Goal: Task Accomplishment & Management: Manage account settings

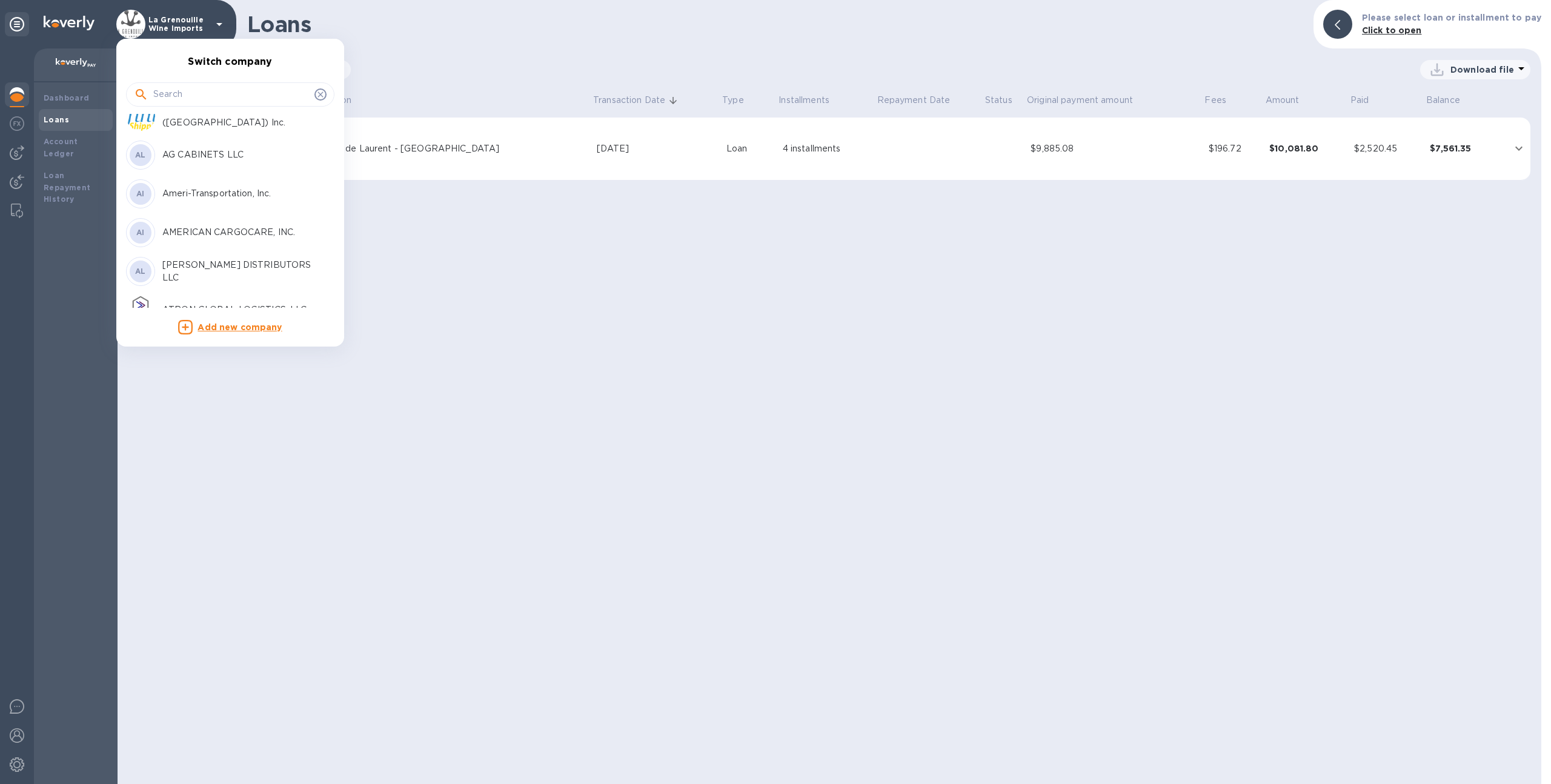
scroll to position [134, 0]
click at [198, 163] on div "AL AG CABINETS LLC" at bounding box center [220, 154] width 189 height 29
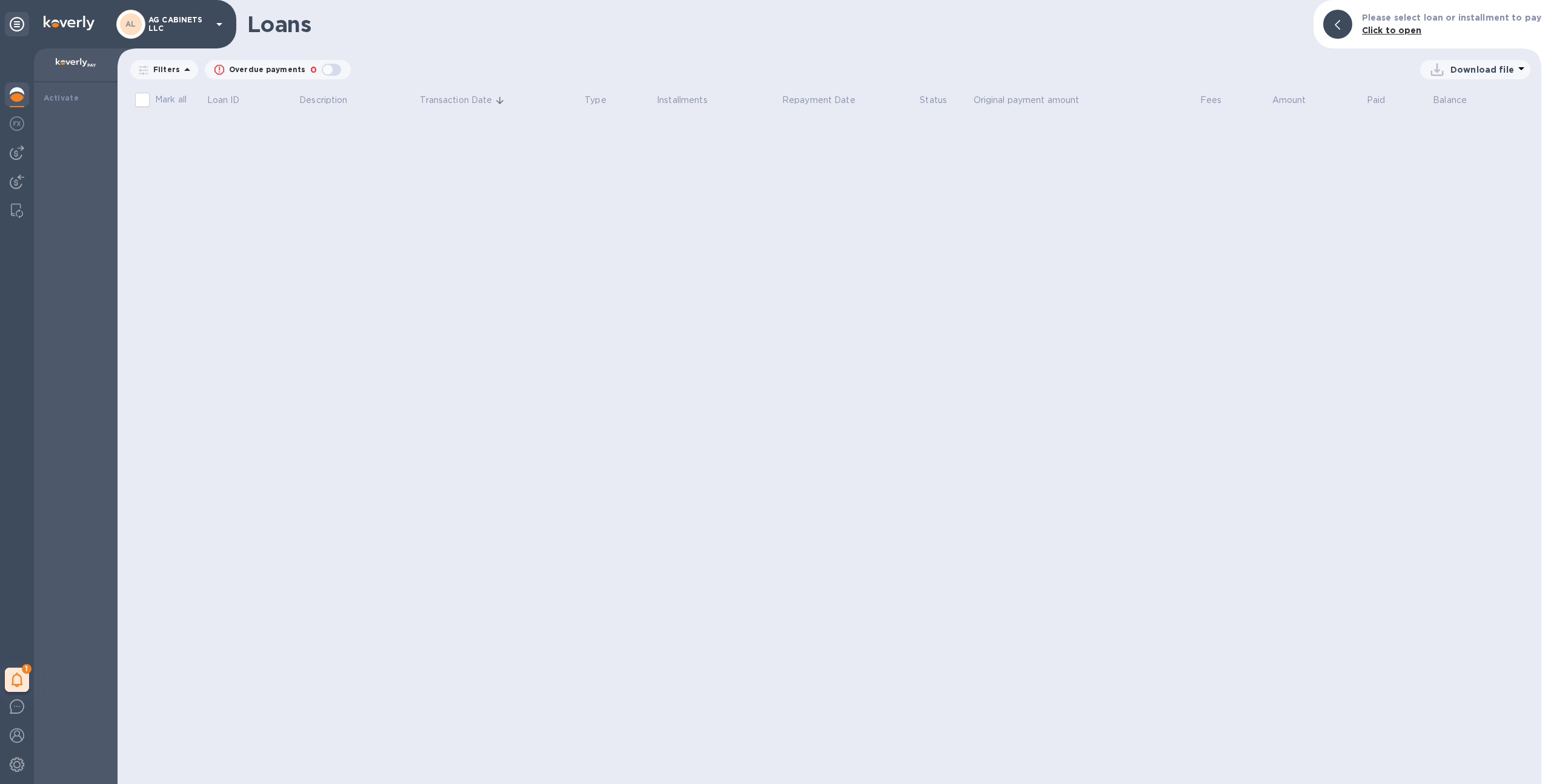
click at [21, 92] on img at bounding box center [17, 94] width 14 height 14
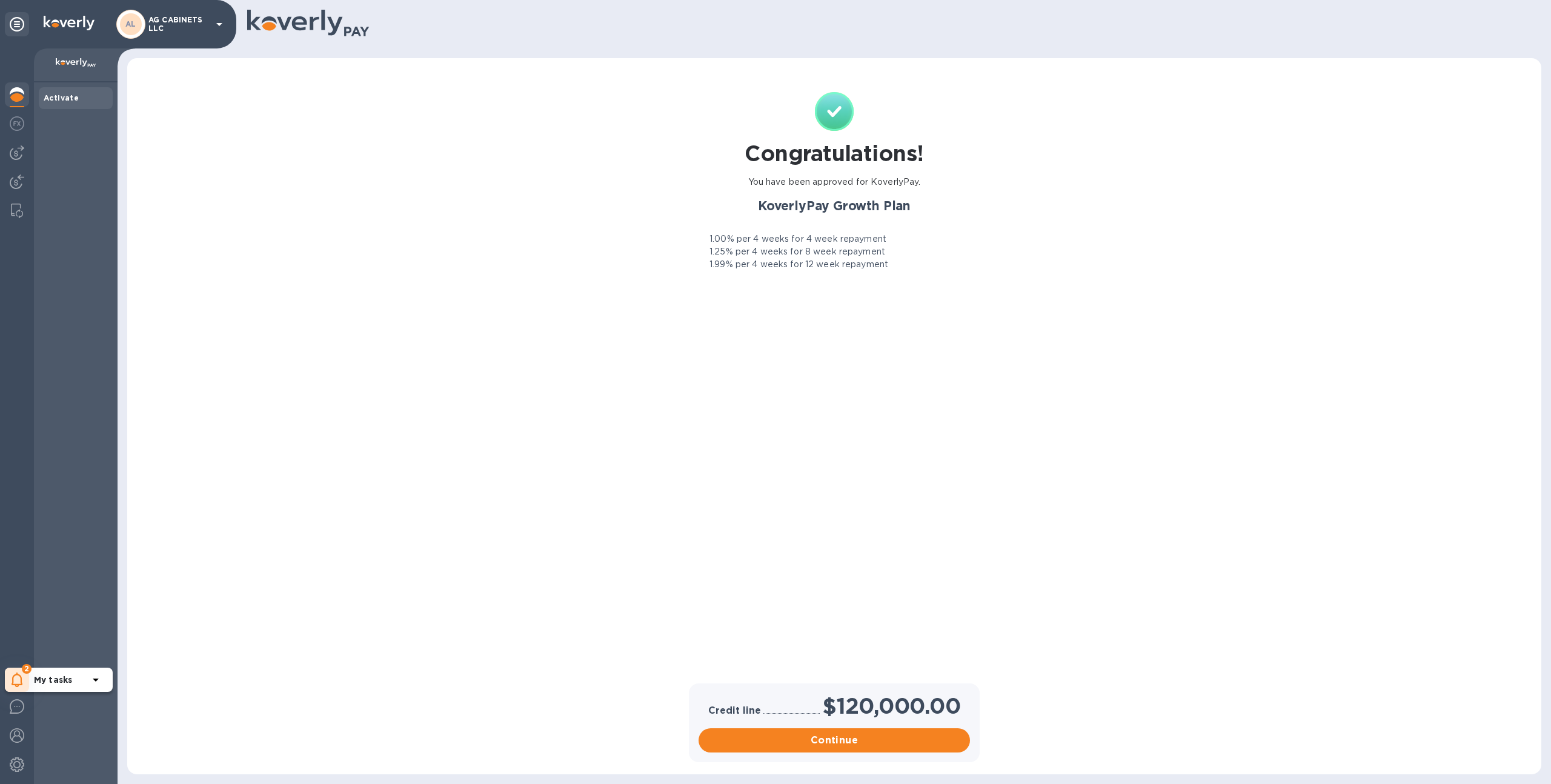
click at [24, 683] on div "2" at bounding box center [16, 679] width 24 height 24
click at [61, 614] on p "Routing number (**0571) Account number (**8801)" at bounding box center [102, 619] width 136 height 26
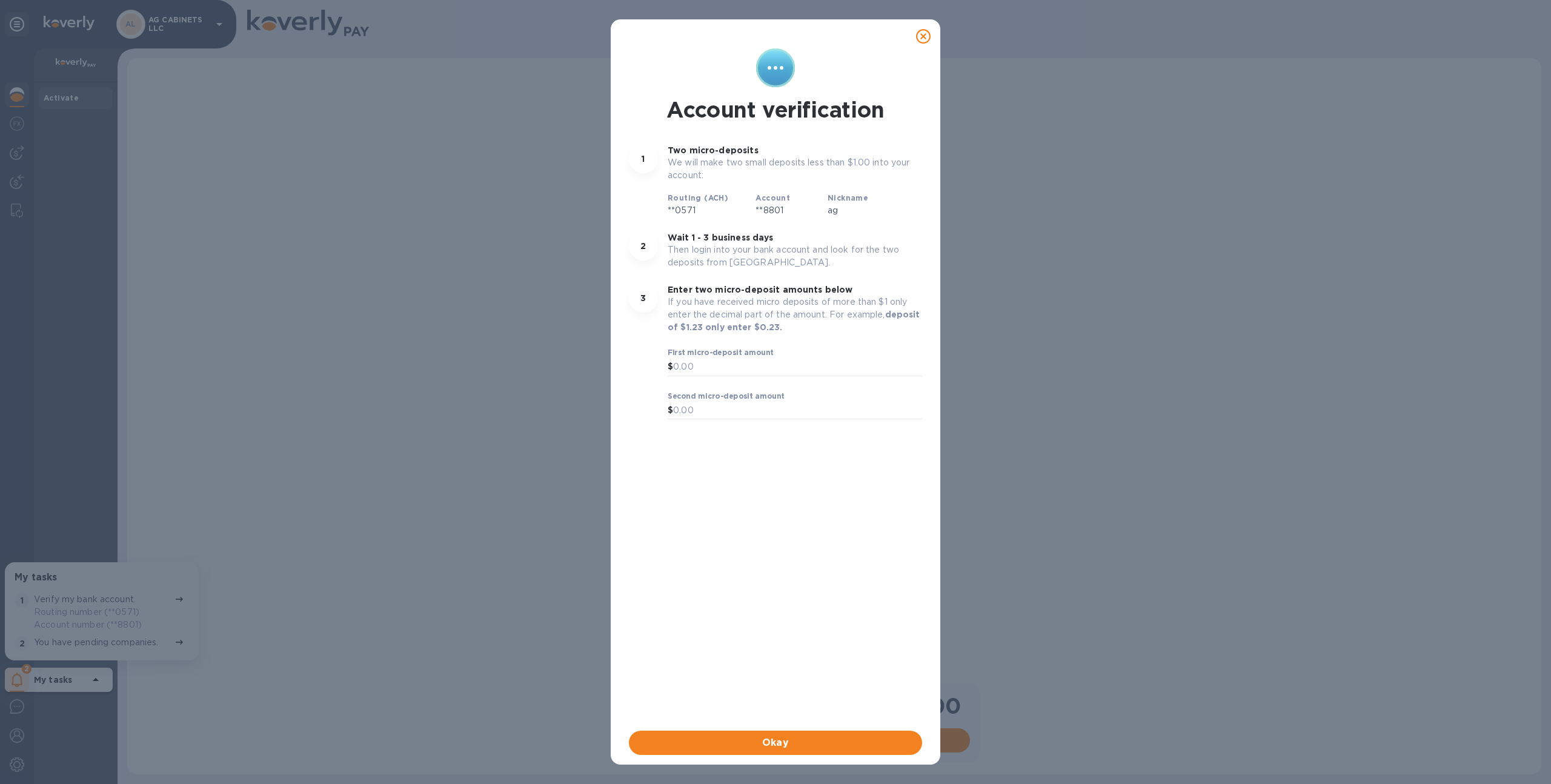
click at [925, 30] on icon at bounding box center [923, 36] width 14 height 14
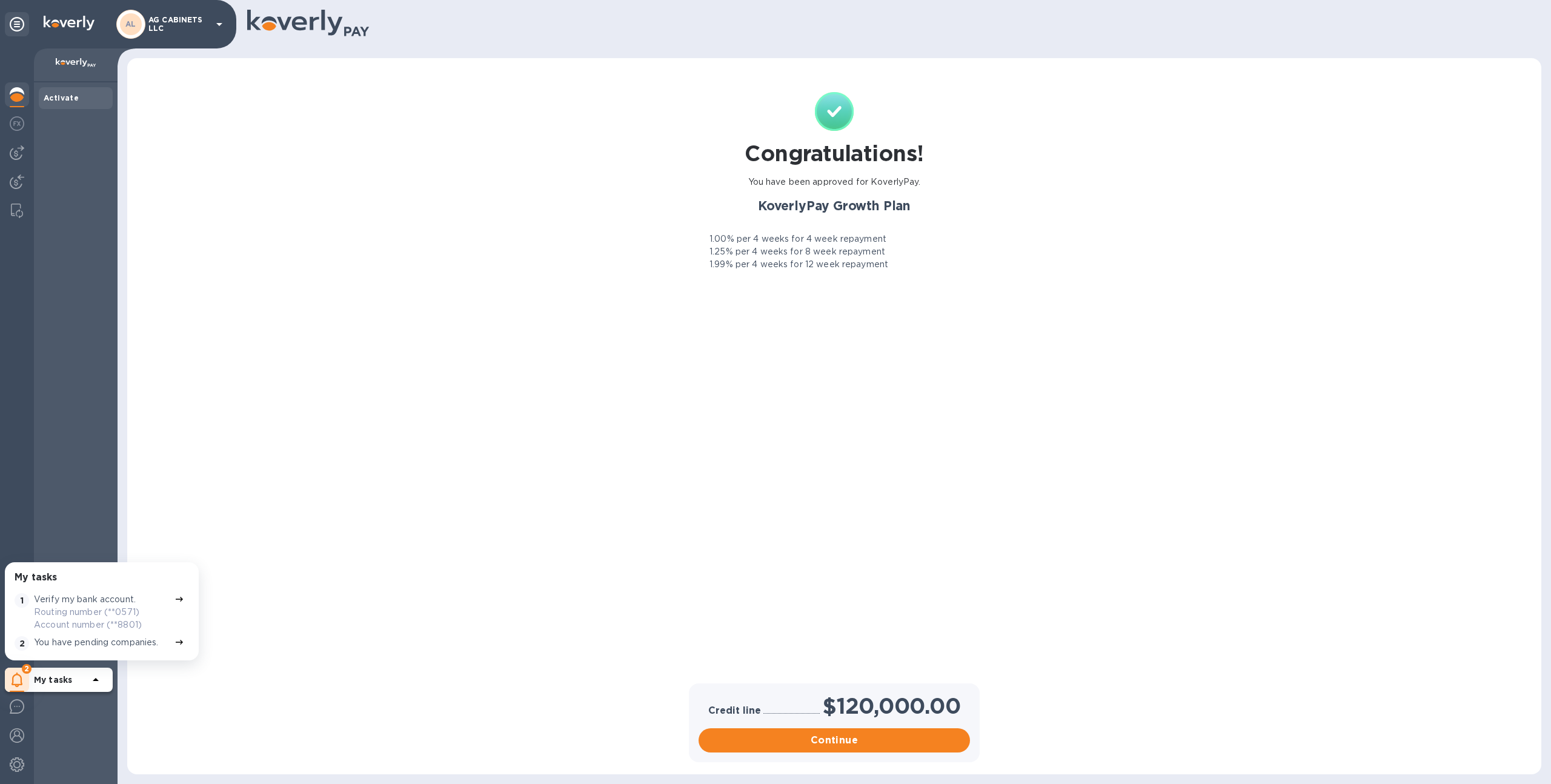
click at [102, 649] on div "You have pending companies." at bounding box center [101, 643] width 141 height 20
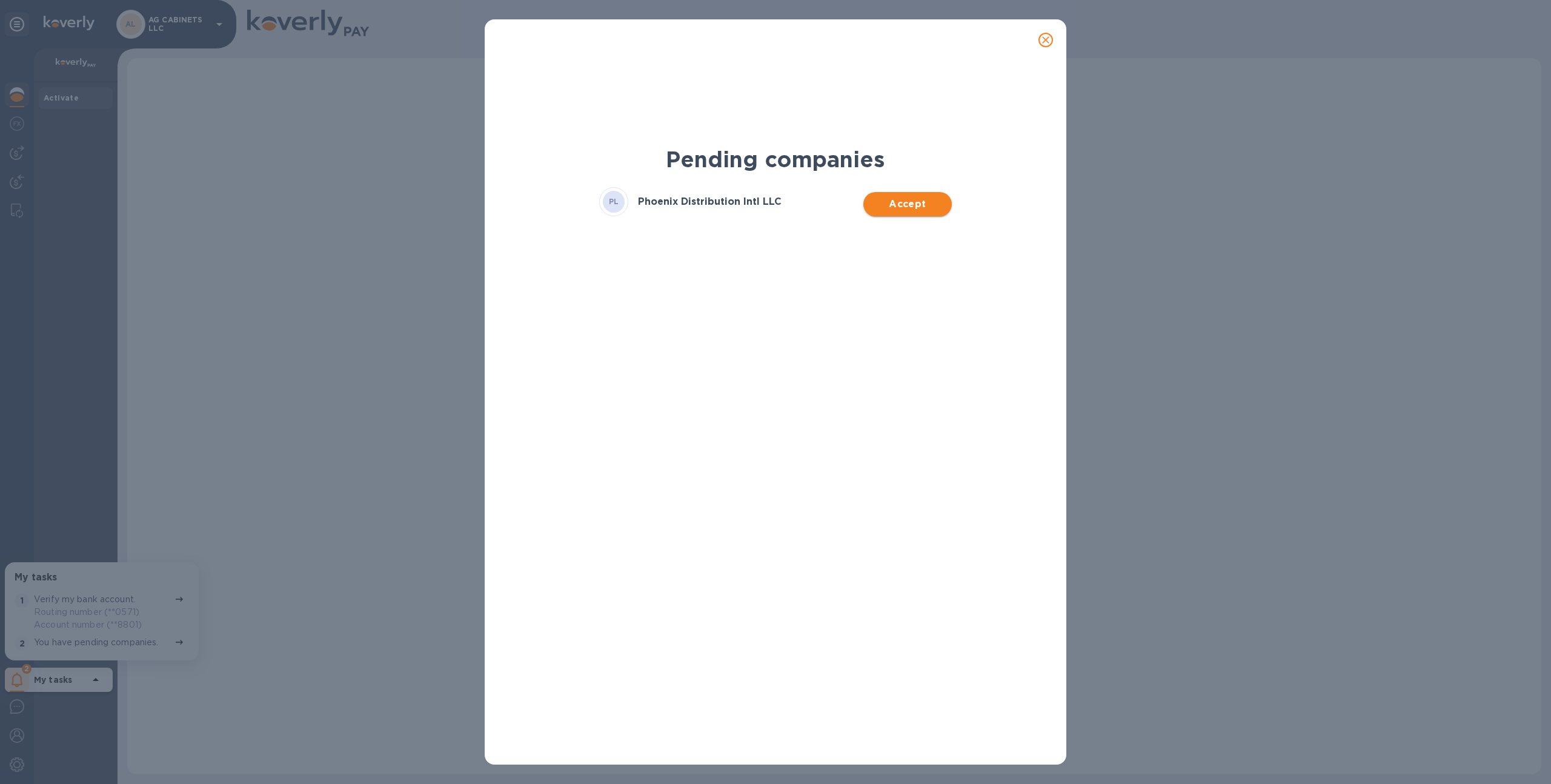
click at [907, 195] on button "Accept" at bounding box center [908, 204] width 88 height 24
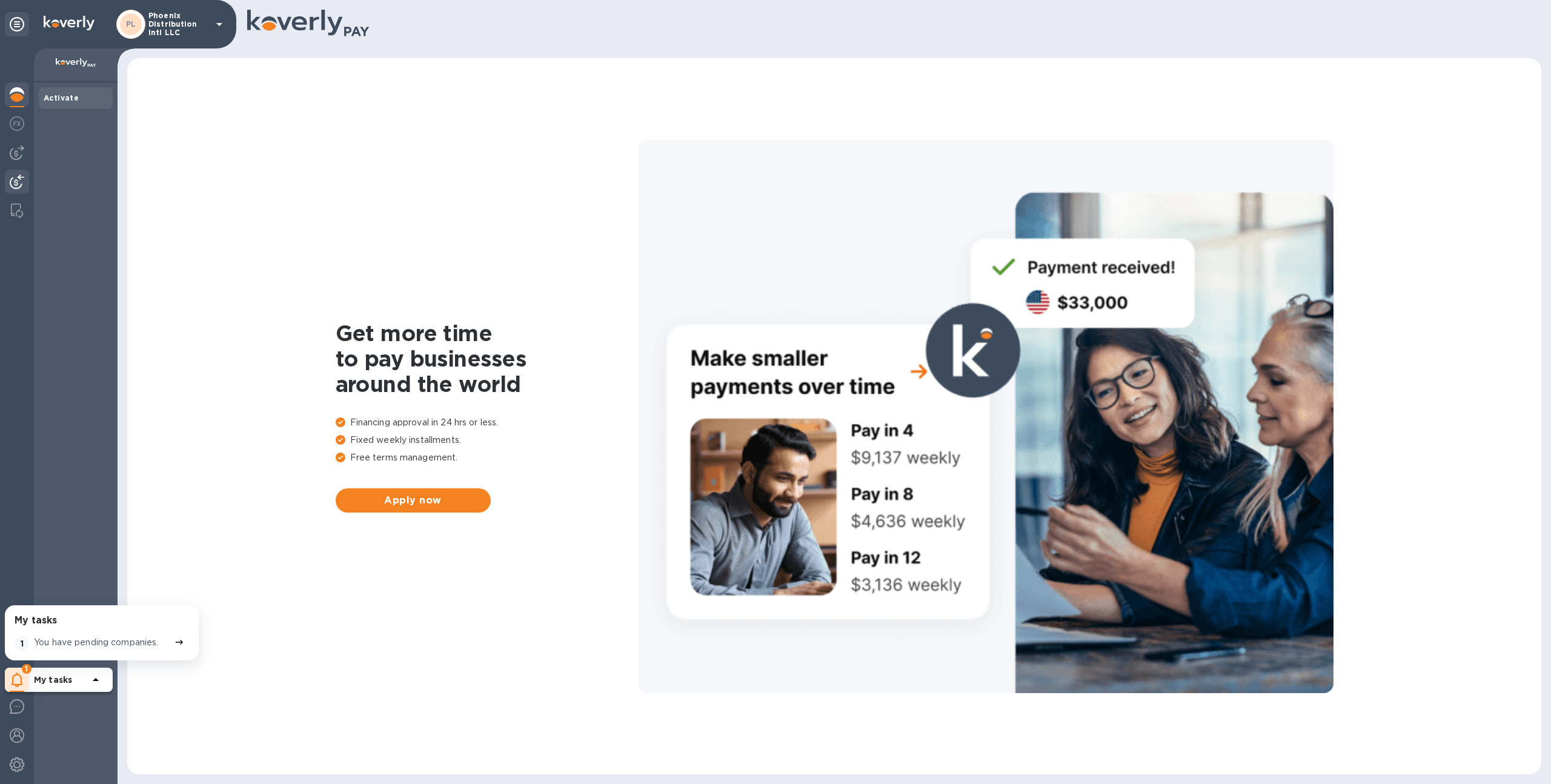
click at [14, 180] on img at bounding box center [17, 182] width 14 height 14
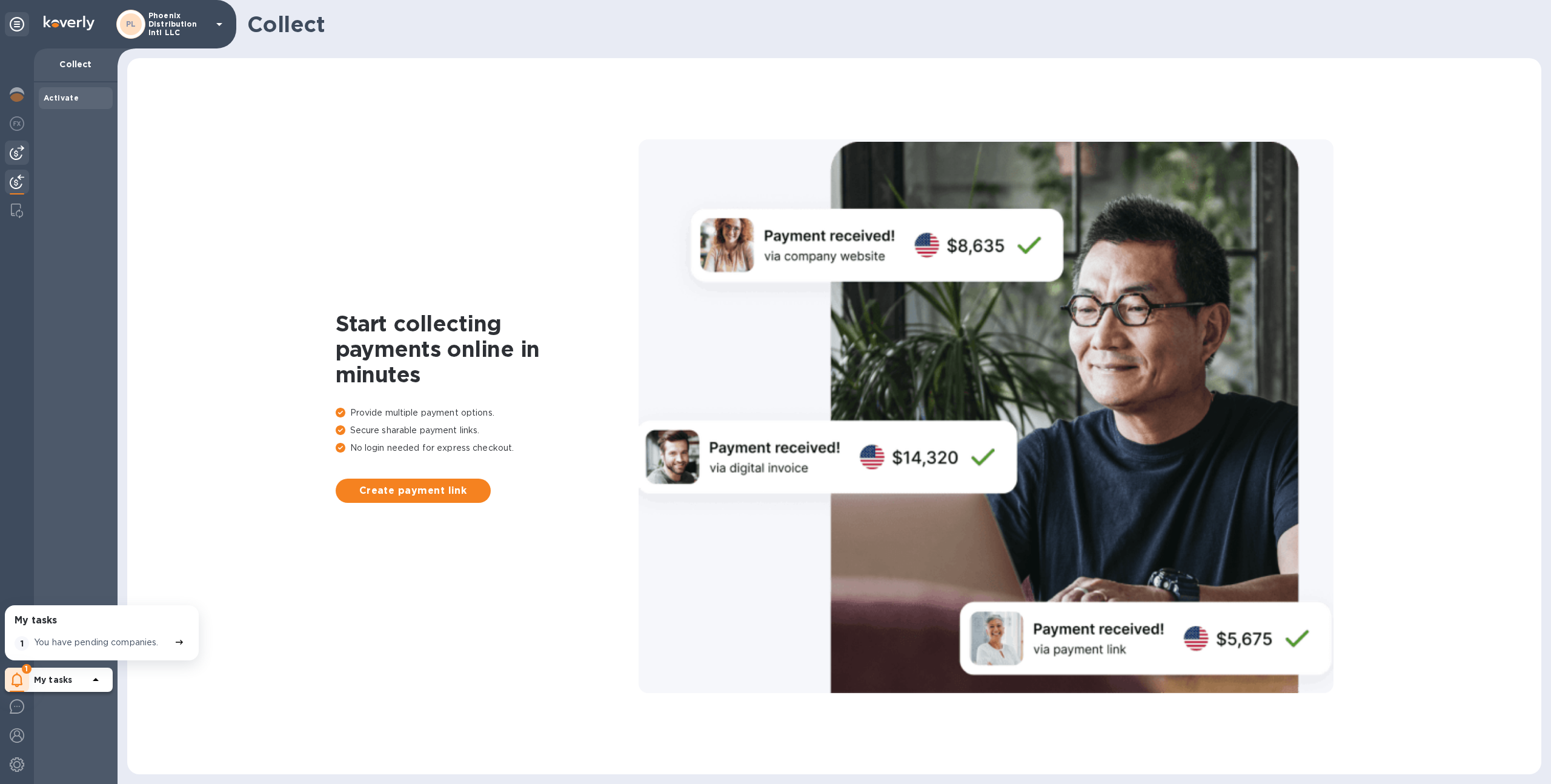
click at [14, 158] on img at bounding box center [17, 152] width 14 height 14
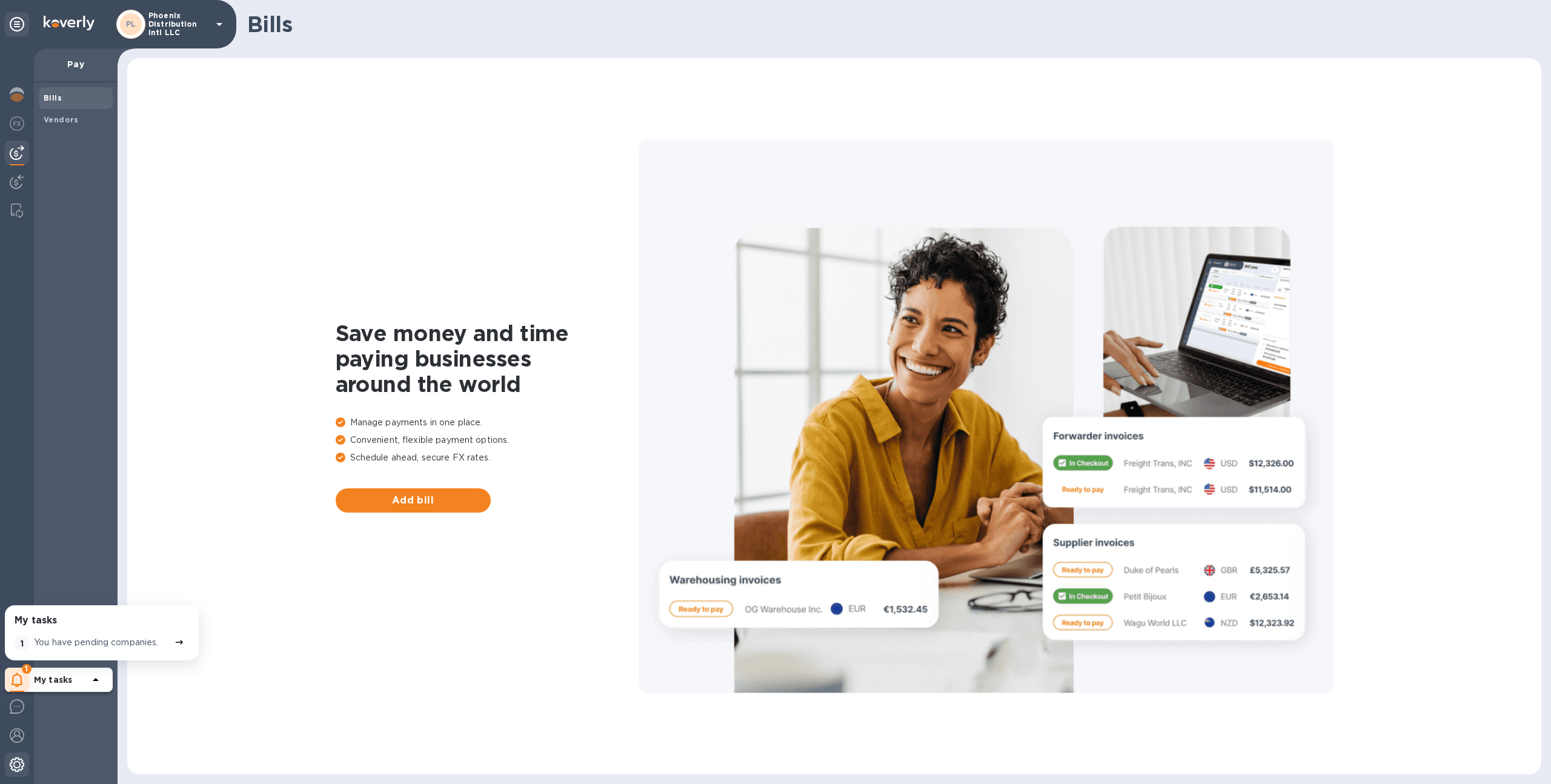
click at [20, 766] on img at bounding box center [17, 764] width 14 height 14
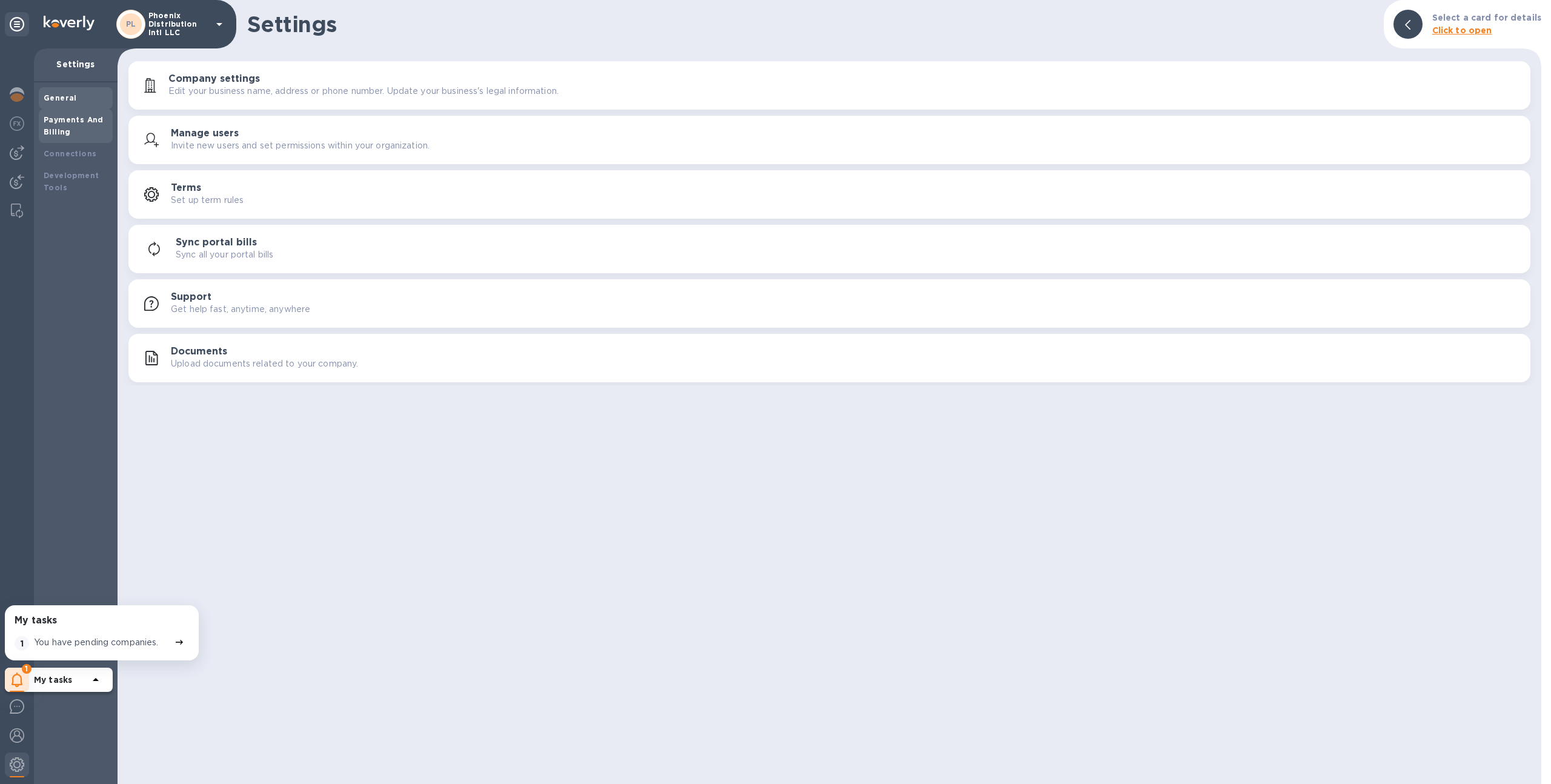
click at [89, 125] on div "Payments And Billing" at bounding box center [76, 126] width 64 height 24
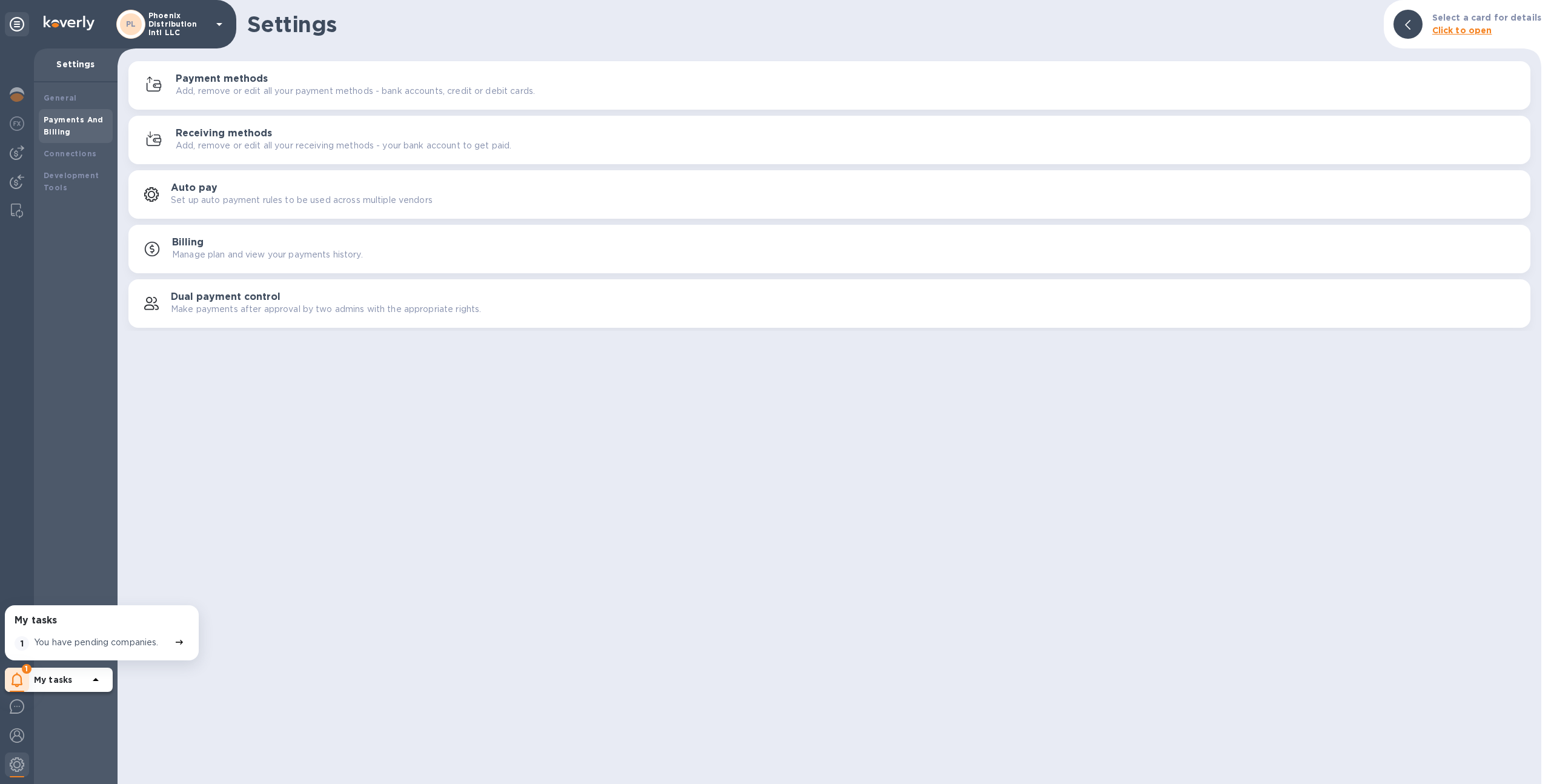
click at [250, 137] on h3 "Receiving methods" at bounding box center [224, 134] width 96 height 12
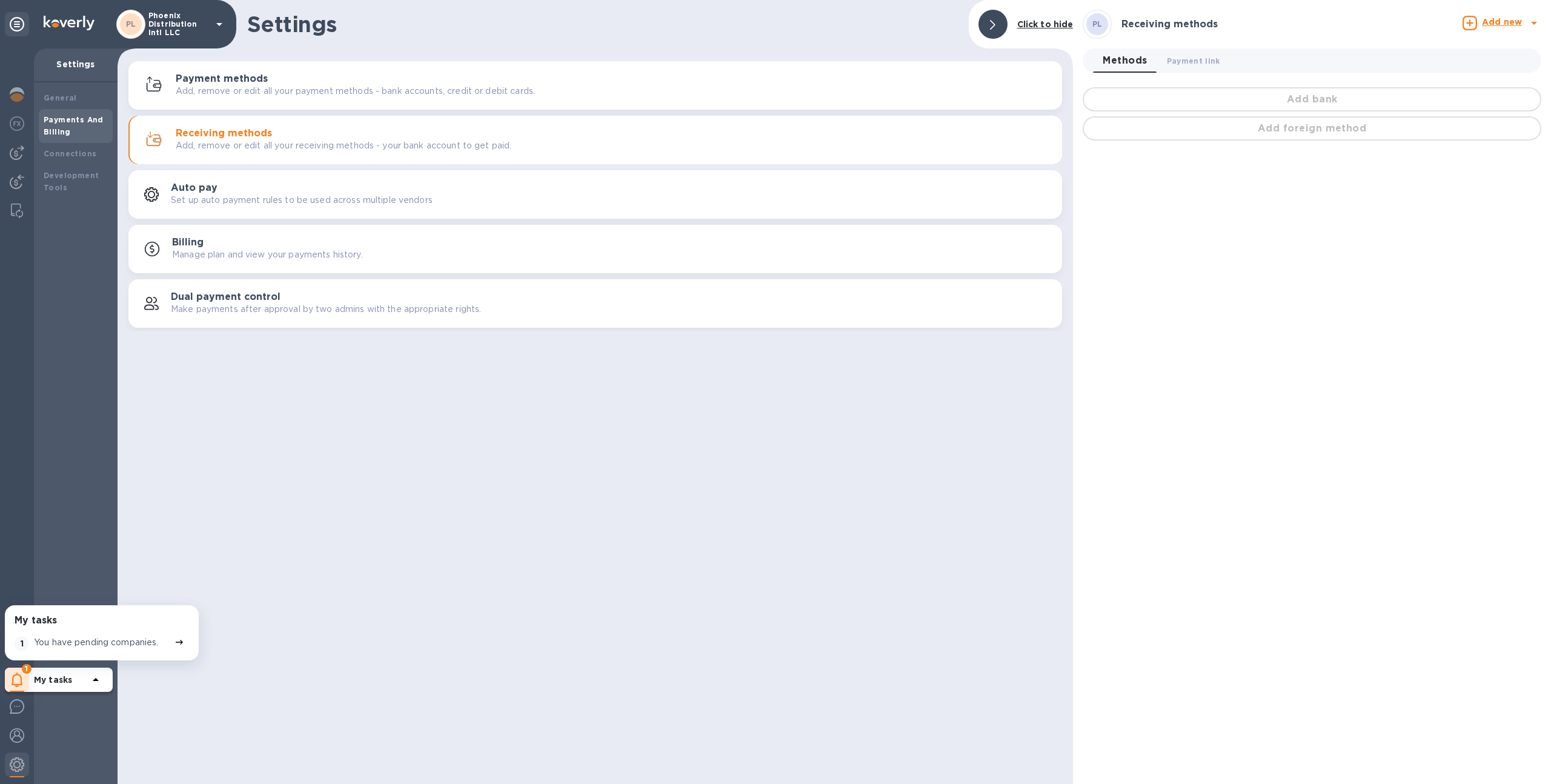
click at [286, 86] on p "Add, remove or edit all your payment methods - bank accounts, credit or debit c…" at bounding box center [356, 91] width 360 height 12
click at [385, 133] on div "Receiving methods Add, remove or edit all your receiving methods - your bank ac…" at bounding box center [614, 140] width 877 height 24
click at [44, 103] on div "General" at bounding box center [76, 98] width 64 height 12
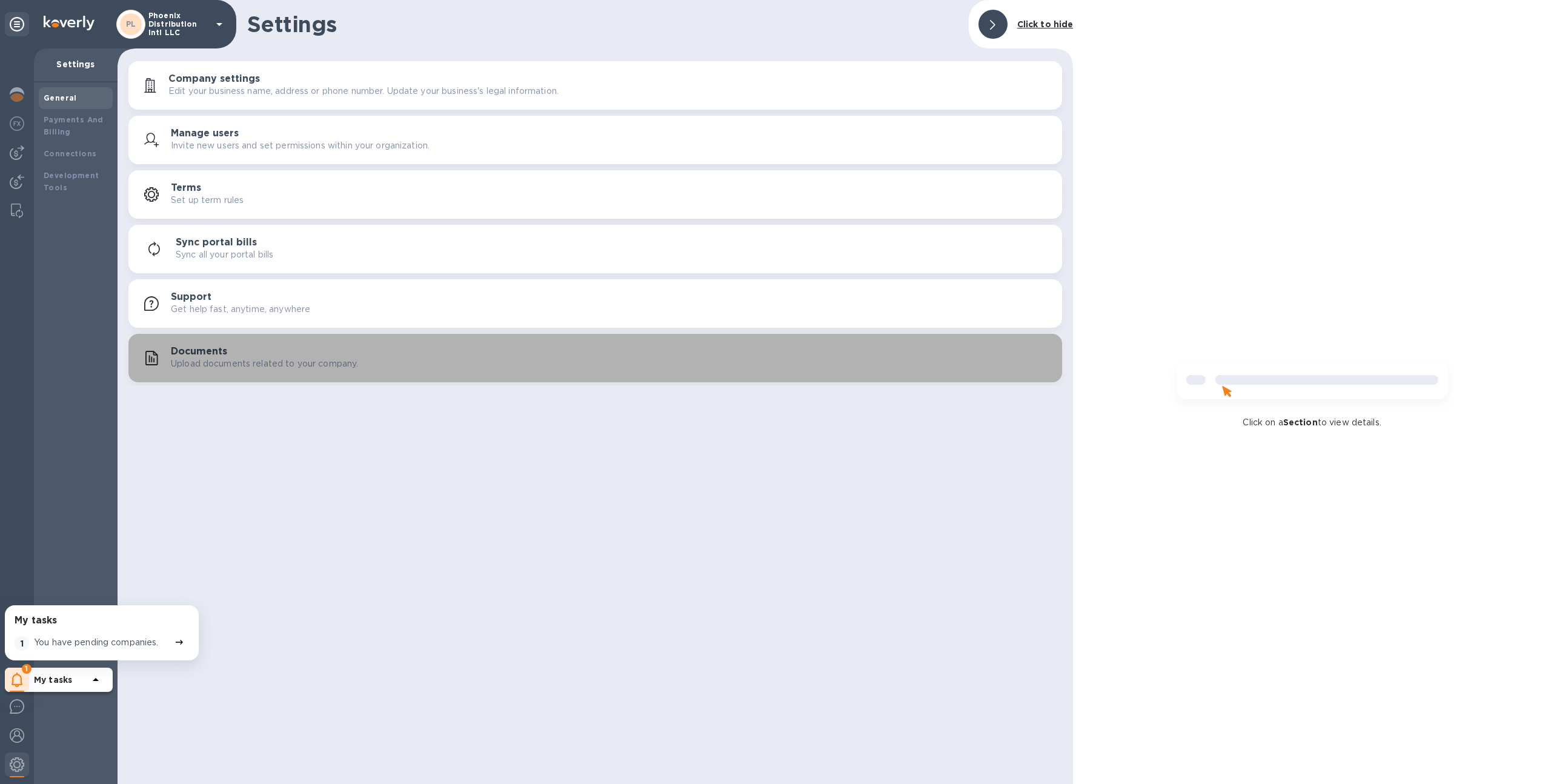
click at [235, 351] on div "Documents Upload documents related to your company." at bounding box center [611, 358] width 881 height 24
